Goal: Task Accomplishment & Management: Complete application form

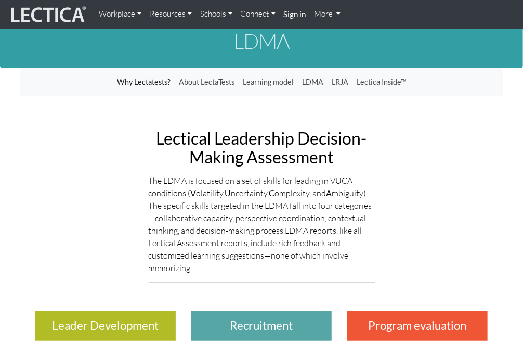
scroll to position [14, 0]
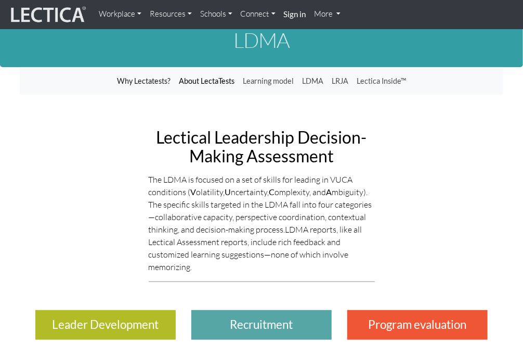
click at [199, 84] on link "About LectaTests" at bounding box center [207, 81] width 64 height 20
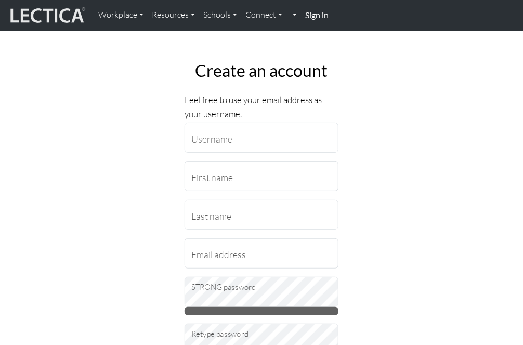
scroll to position [19, 0]
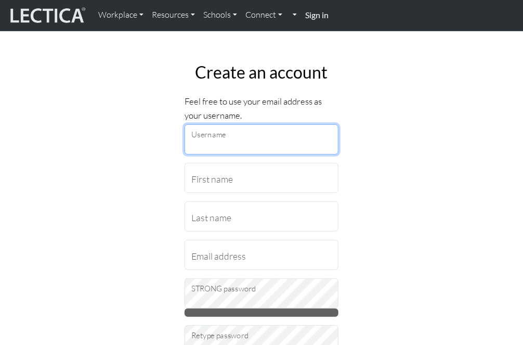
click at [266, 145] on input "Username" at bounding box center [262, 139] width 154 height 30
type input "hazelannw"
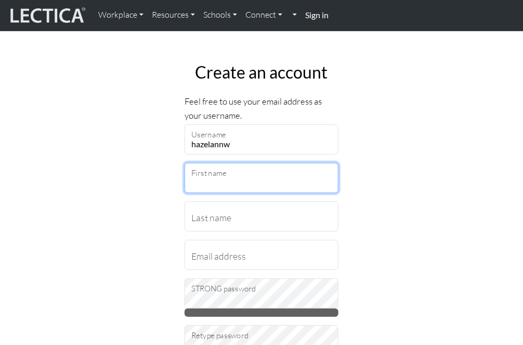
click at [251, 176] on input "First name" at bounding box center [262, 178] width 154 height 30
type input "Hazelann"
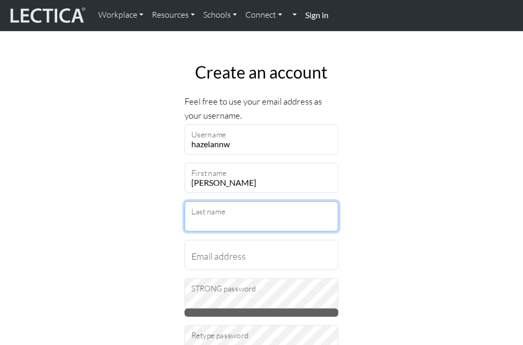
type input "Williams"
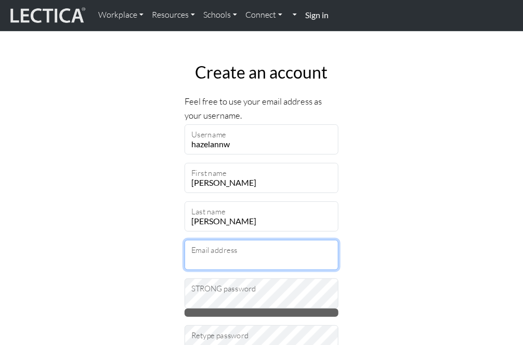
type input "hazelannw@yahoo.co.uk"
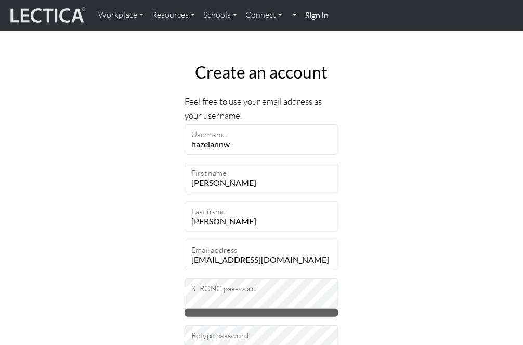
select select "236"
type input "EC1N7RF"
select select "12499"
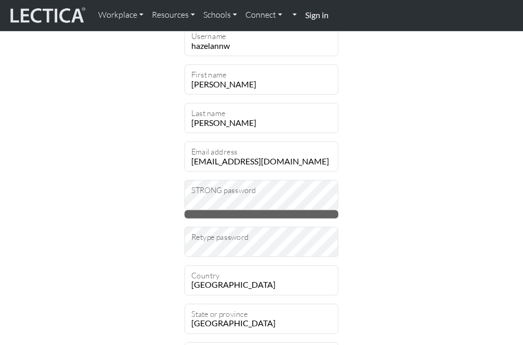
scroll to position [120, 0]
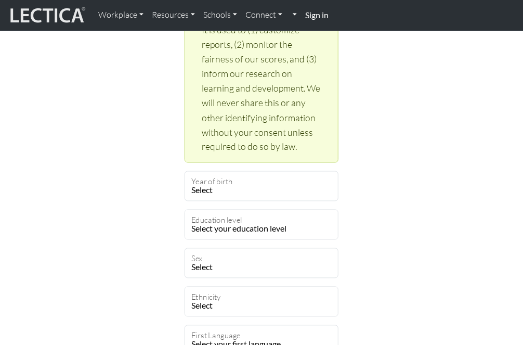
scroll to position [514, 0]
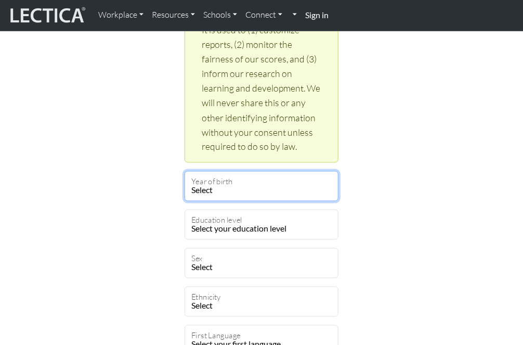
click at [304, 191] on select "Select 2025 2024 2023 2022 2021 2020 2019 2018 2017 2016 2015 2014 2013 2012 20…" at bounding box center [262, 186] width 154 height 30
click at [236, 193] on select "Select 2025 2024 2023 2022 2021 2020 2019 2018 2017 2016 2015 2014 2013 2012 20…" at bounding box center [262, 186] width 154 height 30
select select "1983"
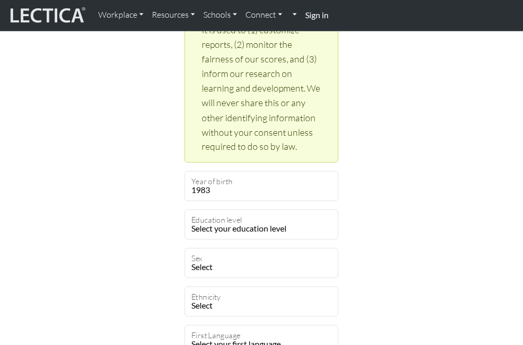
click at [393, 230] on div "Create an account Feel free to use your email address as your username. hazelan…" at bounding box center [261, 84] width 499 height 1050
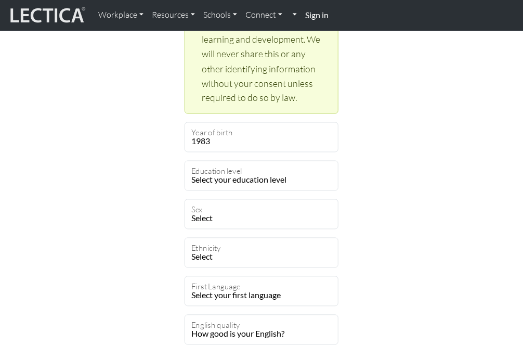
scroll to position [563, 0]
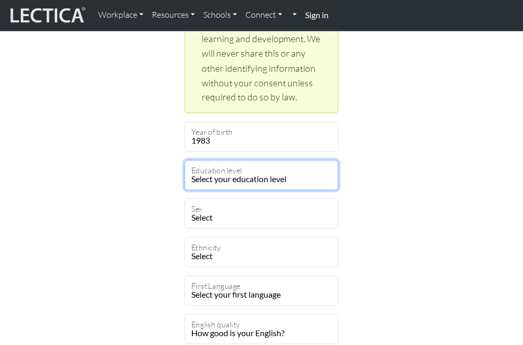
click at [301, 179] on select "Select your education level toddler pre-pre-pre-k pre-pre-k pre-k Kindergarten …" at bounding box center [262, 175] width 154 height 30
select select "20"
click at [185, 160] on select "Select your education level toddler pre-pre-pre-k pre-pre-k pre-k Kindergarten …" at bounding box center [262, 175] width 154 height 30
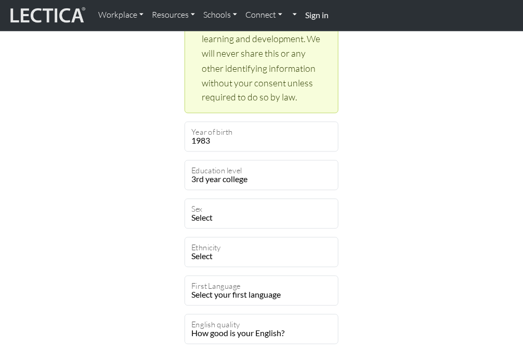
click at [397, 183] on div "Create an account Feel free to use your email address as your username. hazelan…" at bounding box center [261, 35] width 499 height 1050
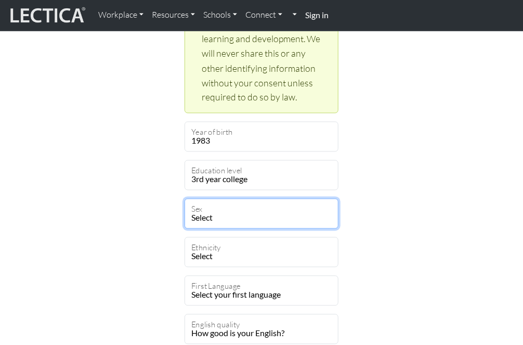
click at [285, 217] on select "Select Male Female Binary Non-binary Opt out" at bounding box center [262, 214] width 154 height 30
select select "female"
click at [185, 199] on select "Select Male Female Binary Non-binary Opt out" at bounding box center [262, 214] width 154 height 30
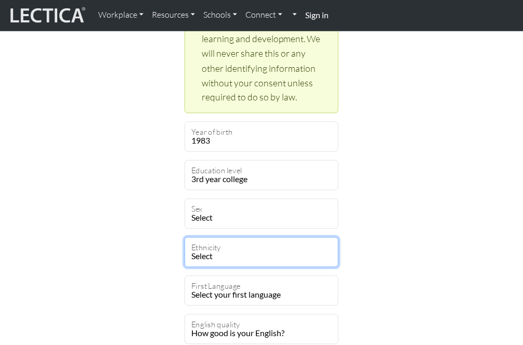
click at [310, 252] on select "Select African Asian Black Carribean Caucasian Central American Eurasian Indian…" at bounding box center [262, 252] width 154 height 30
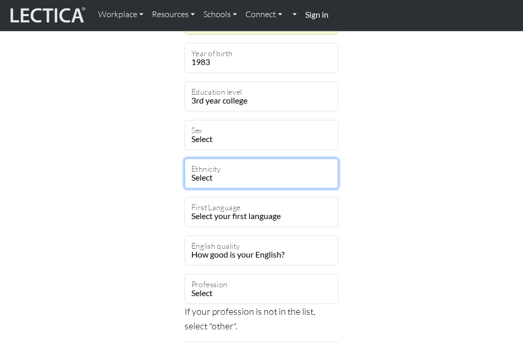
scroll to position [641, 0]
click at [324, 177] on select "Select African Asian Black Carribean Caucasian Central American Eurasian Indian…" at bounding box center [262, 174] width 154 height 30
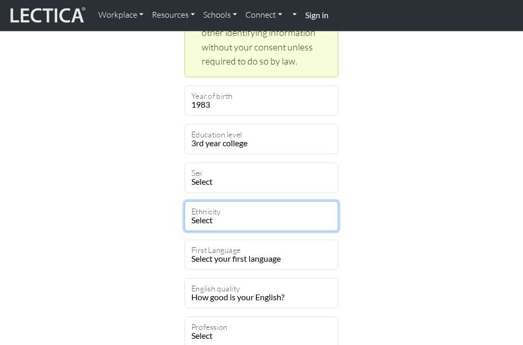
scroll to position [599, 0]
click at [262, 205] on select "Select African Asian Black Carribean Caucasian Central American Eurasian Indian…" at bounding box center [262, 216] width 154 height 30
select select "112"
click at [185, 201] on select "Select African Asian Black Carribean Caucasian Central American Eurasian Indian…" at bounding box center [262, 216] width 154 height 30
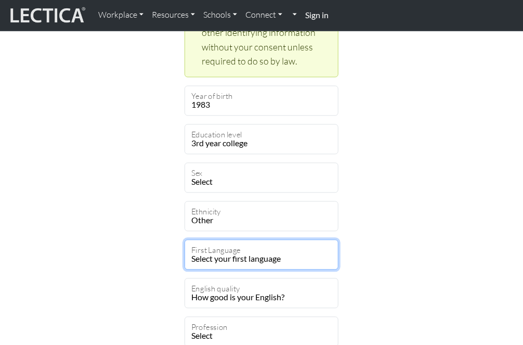
click at [309, 259] on select "Select your first language Abkhazian Achinese Acoli Adangme Adyghe Afar Afrihil…" at bounding box center [262, 255] width 154 height 30
select select "1927"
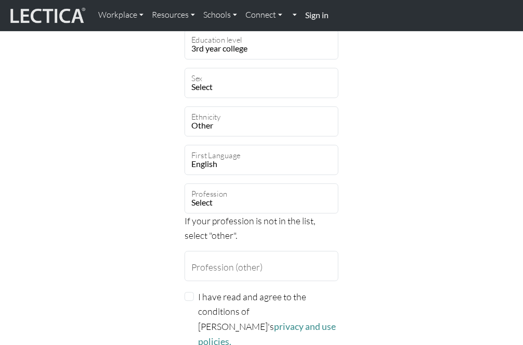
scroll to position [695, 0]
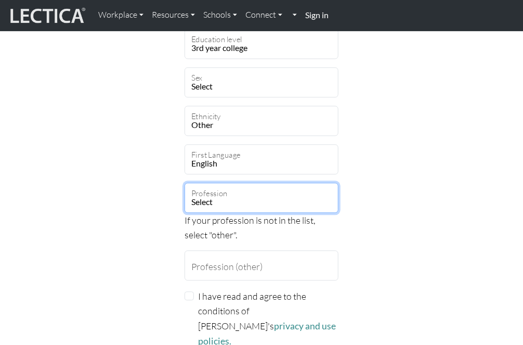
click at [266, 204] on select "Select academic accounting/finance administration arts: performing arts: visual…" at bounding box center [262, 197] width 154 height 30
select select "32"
click at [185, 182] on select "Select academic accounting/finance administration arts: performing arts: visual…" at bounding box center [262, 197] width 154 height 30
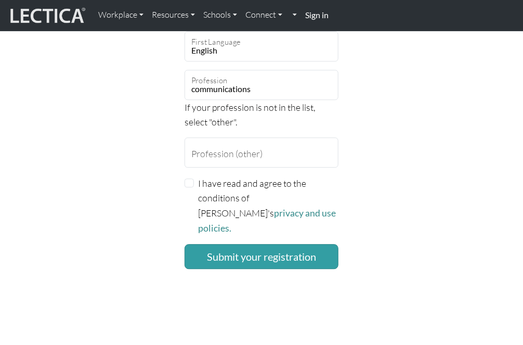
scroll to position [808, 0]
click at [193, 180] on input "I have read and agree to the conditions of Lectica's privacy and use policies." at bounding box center [189, 182] width 9 height 9
checkbox input "true"
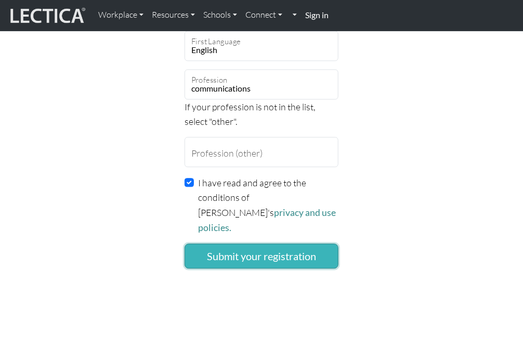
click at [214, 243] on button "Submit your registration" at bounding box center [262, 255] width 154 height 25
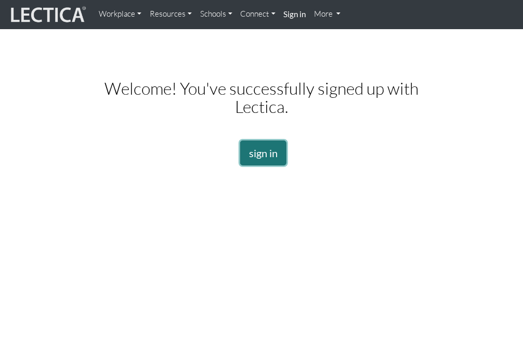
click at [270, 154] on link "sign in" at bounding box center [263, 152] width 46 height 25
